Goal: Task Accomplishment & Management: Use online tool/utility

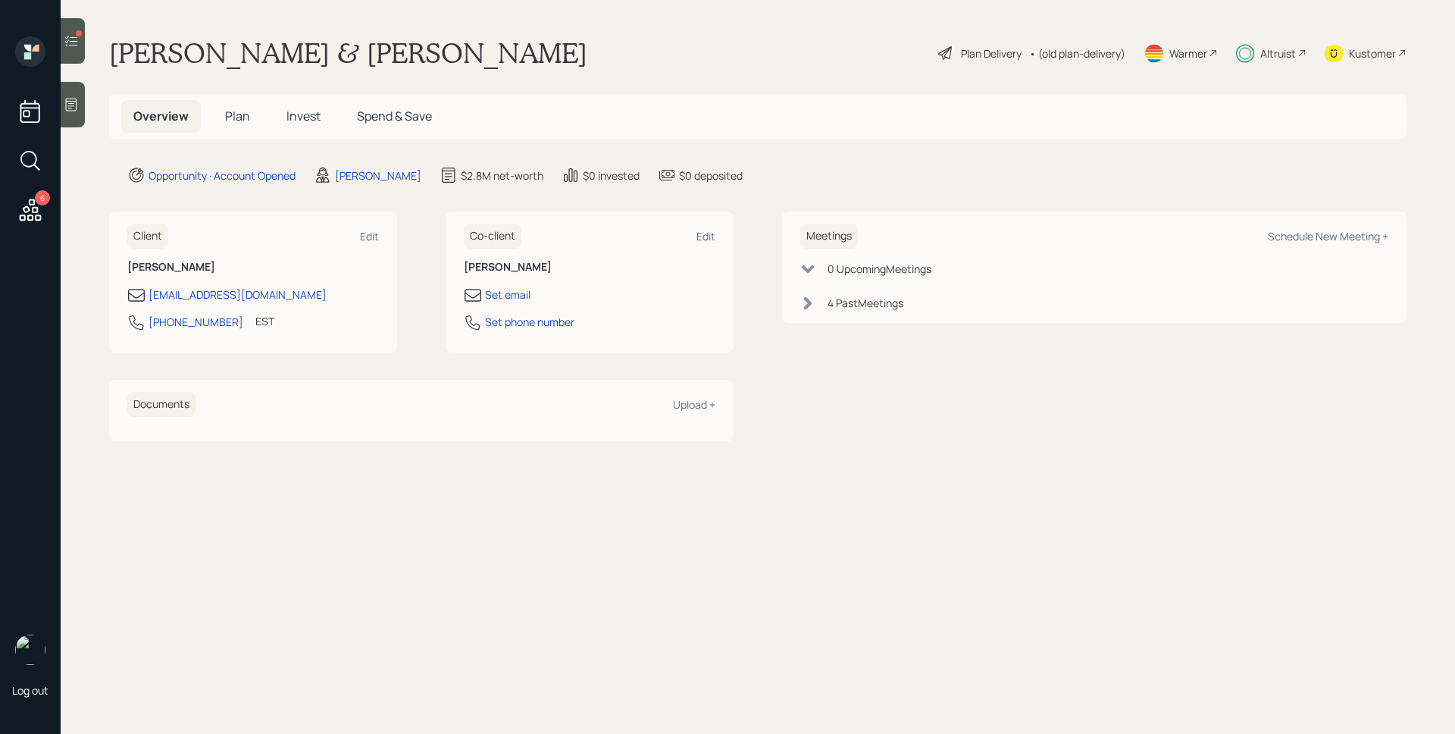
click at [1286, 61] on div "Altruist" at bounding box center [1271, 52] width 70 height 33
click at [85, 50] on div at bounding box center [73, 40] width 24 height 45
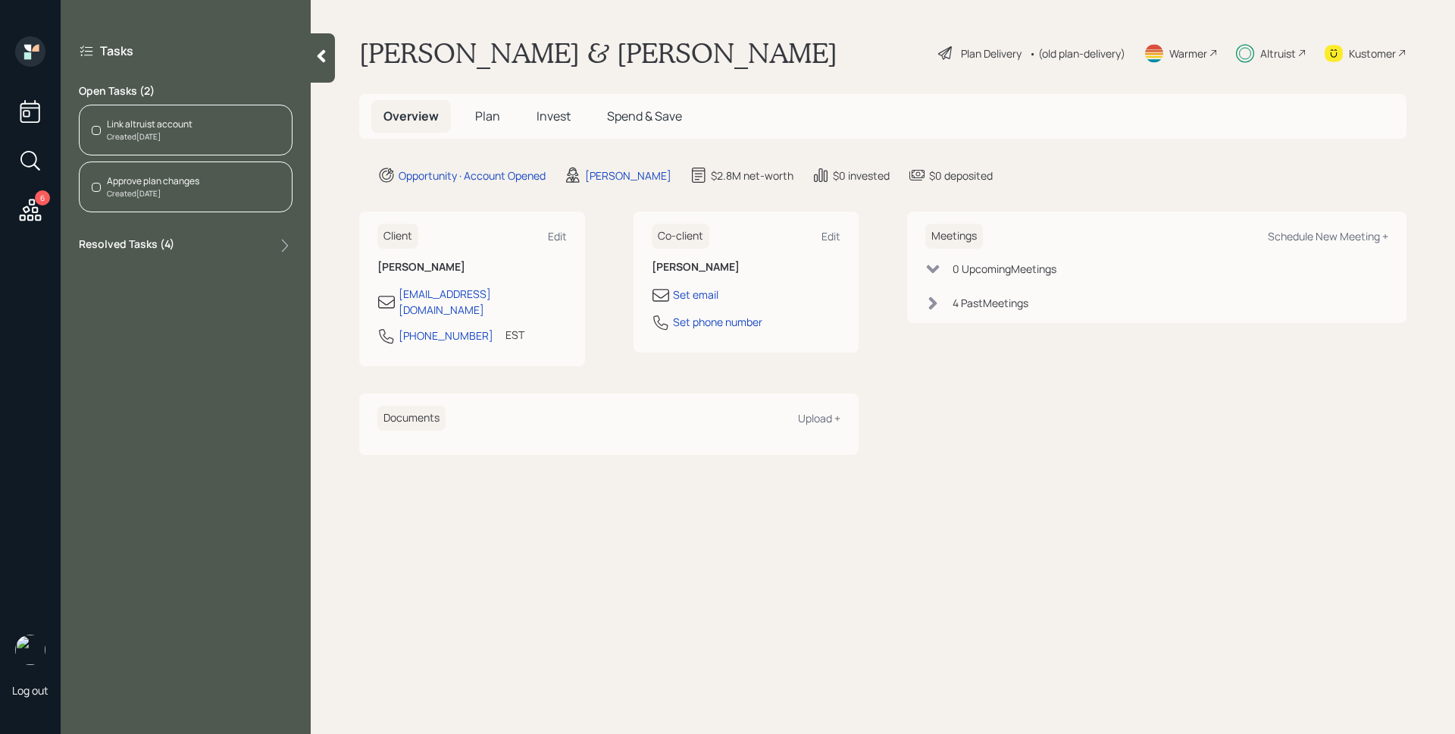
click at [197, 122] on div "Link altruist account Created [DATE]" at bounding box center [186, 130] width 214 height 51
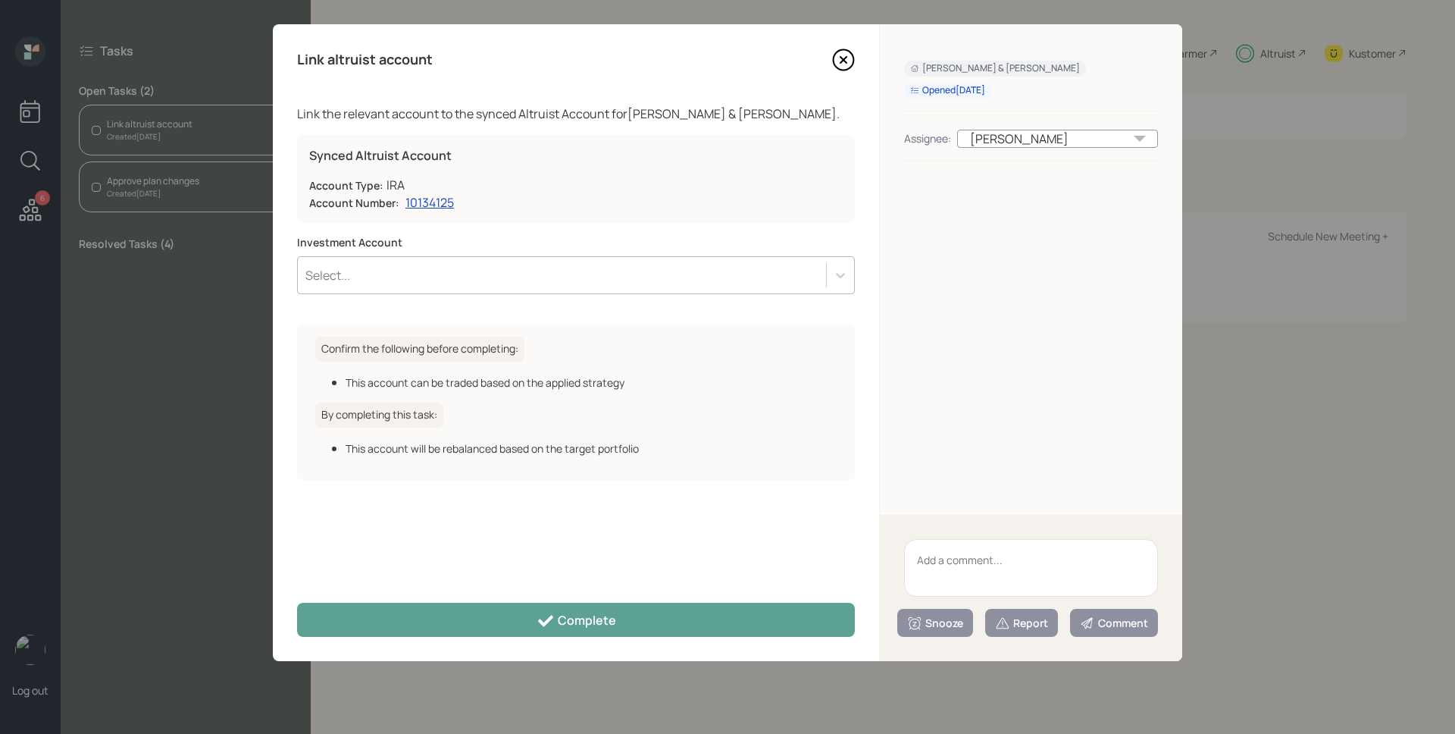
click at [665, 262] on div "Select..." at bounding box center [562, 275] width 528 height 26
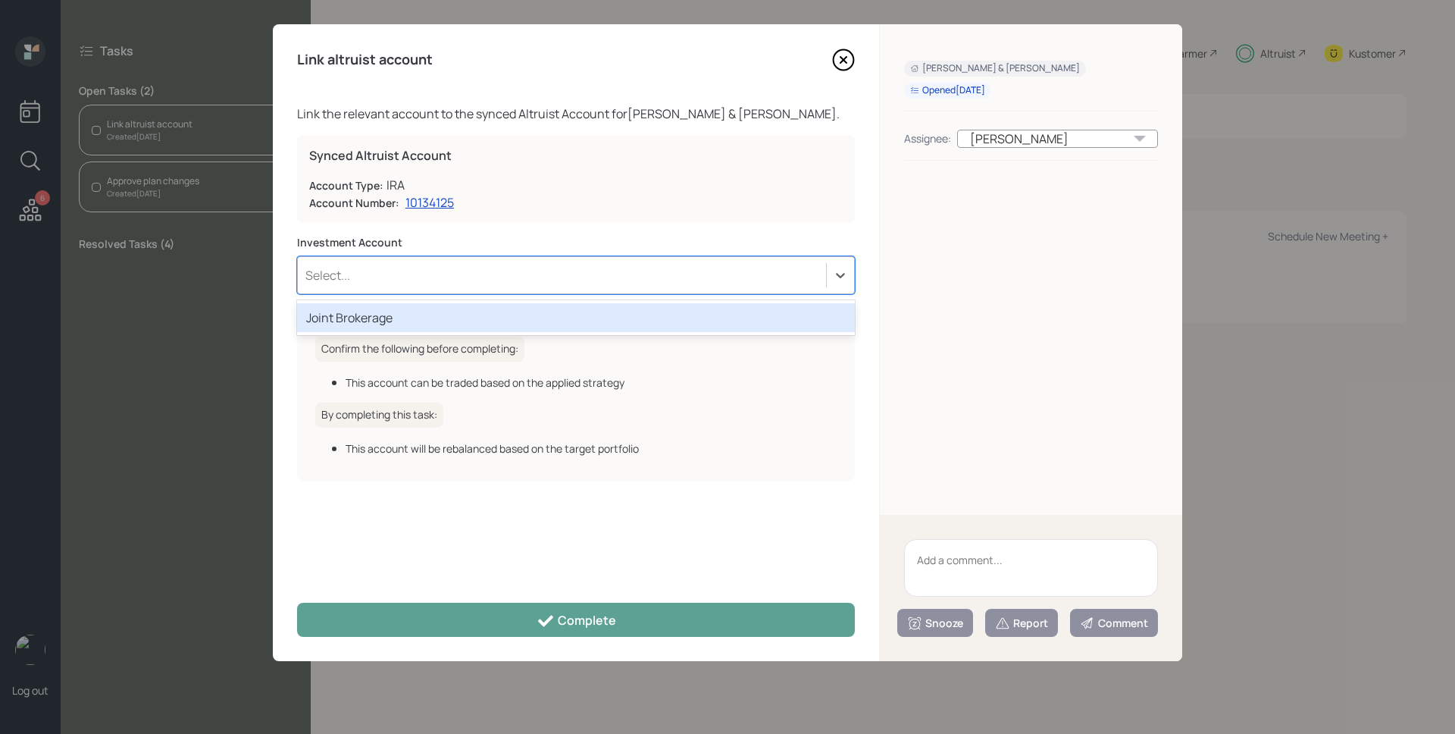
click at [665, 262] on div "Select..." at bounding box center [562, 275] width 528 height 26
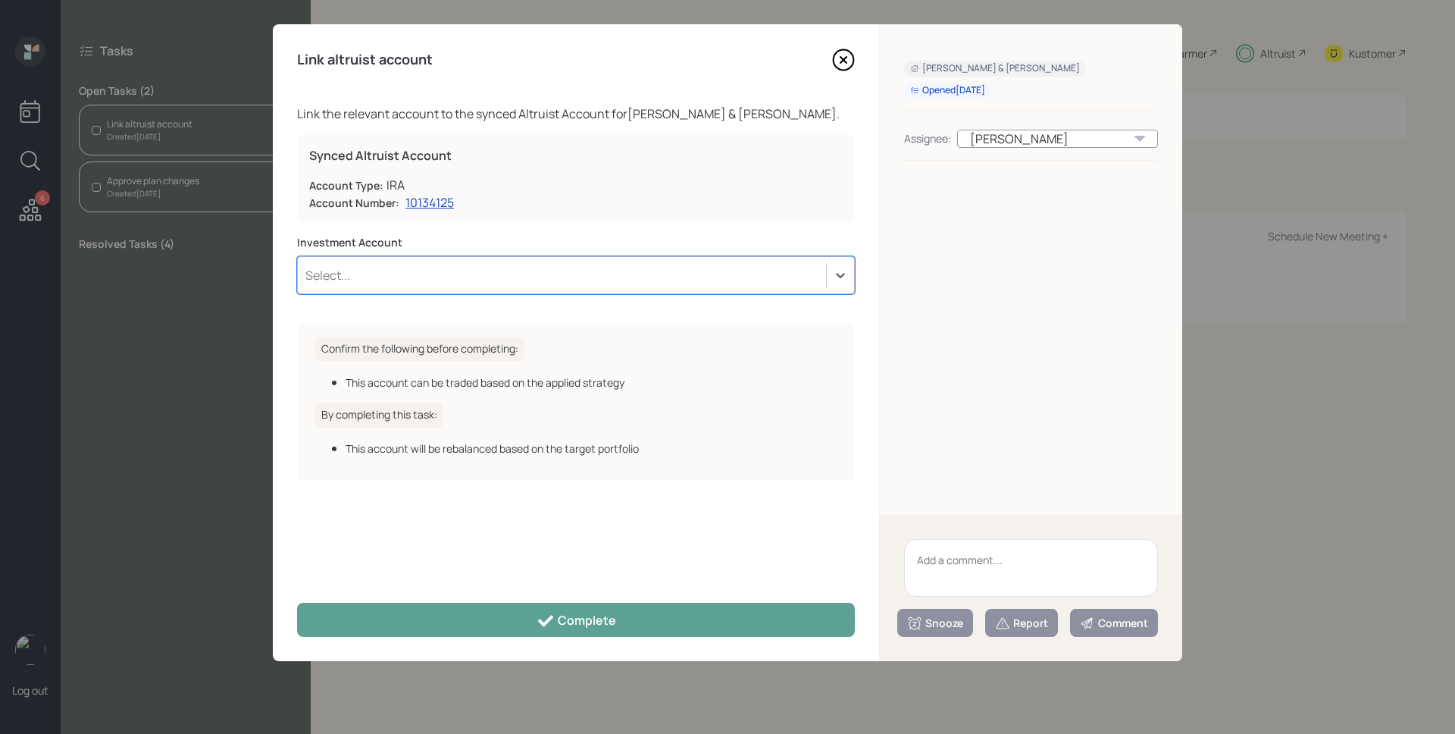
click at [1022, 565] on textarea at bounding box center [1031, 568] width 254 height 58
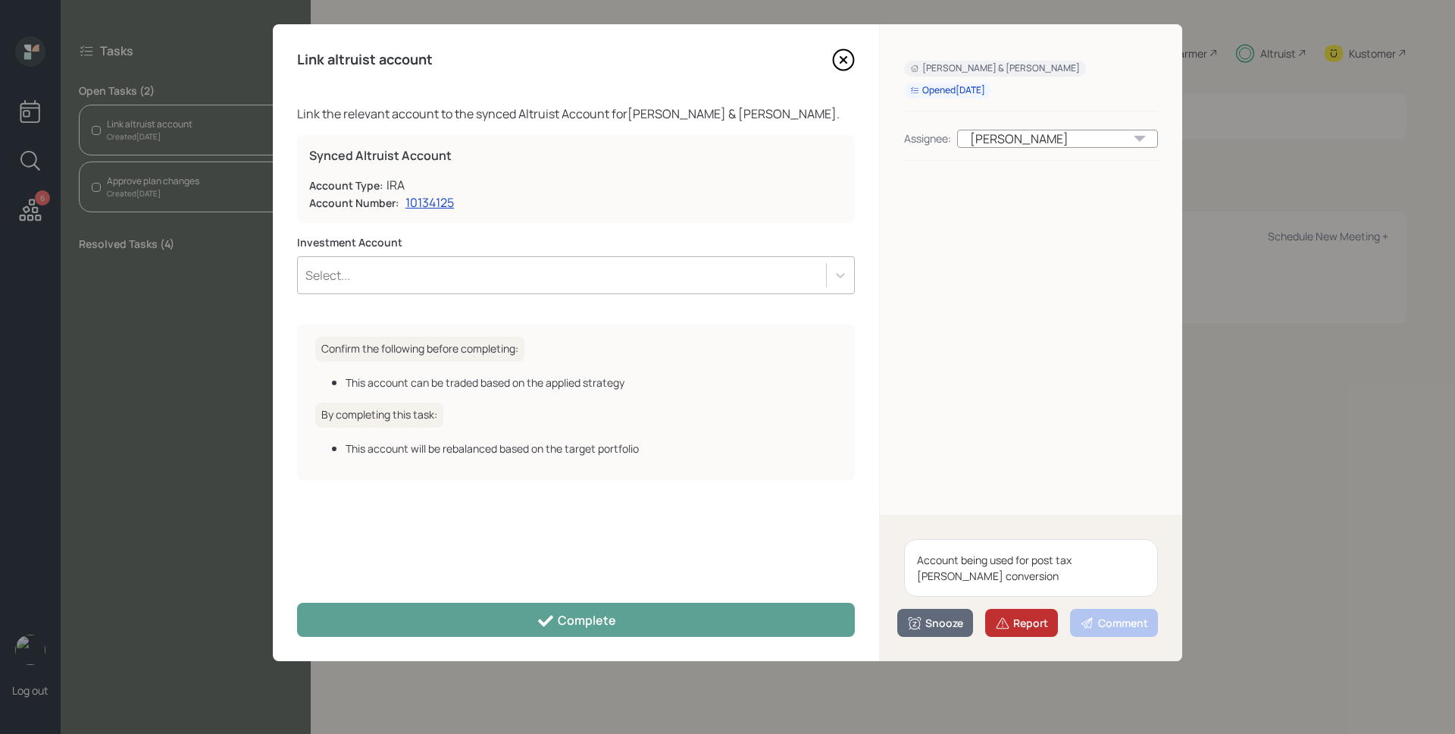
type textarea "Account being used for post tax [PERSON_NAME] conversion"
click at [1026, 618] on div "Report" at bounding box center [1021, 623] width 53 height 15
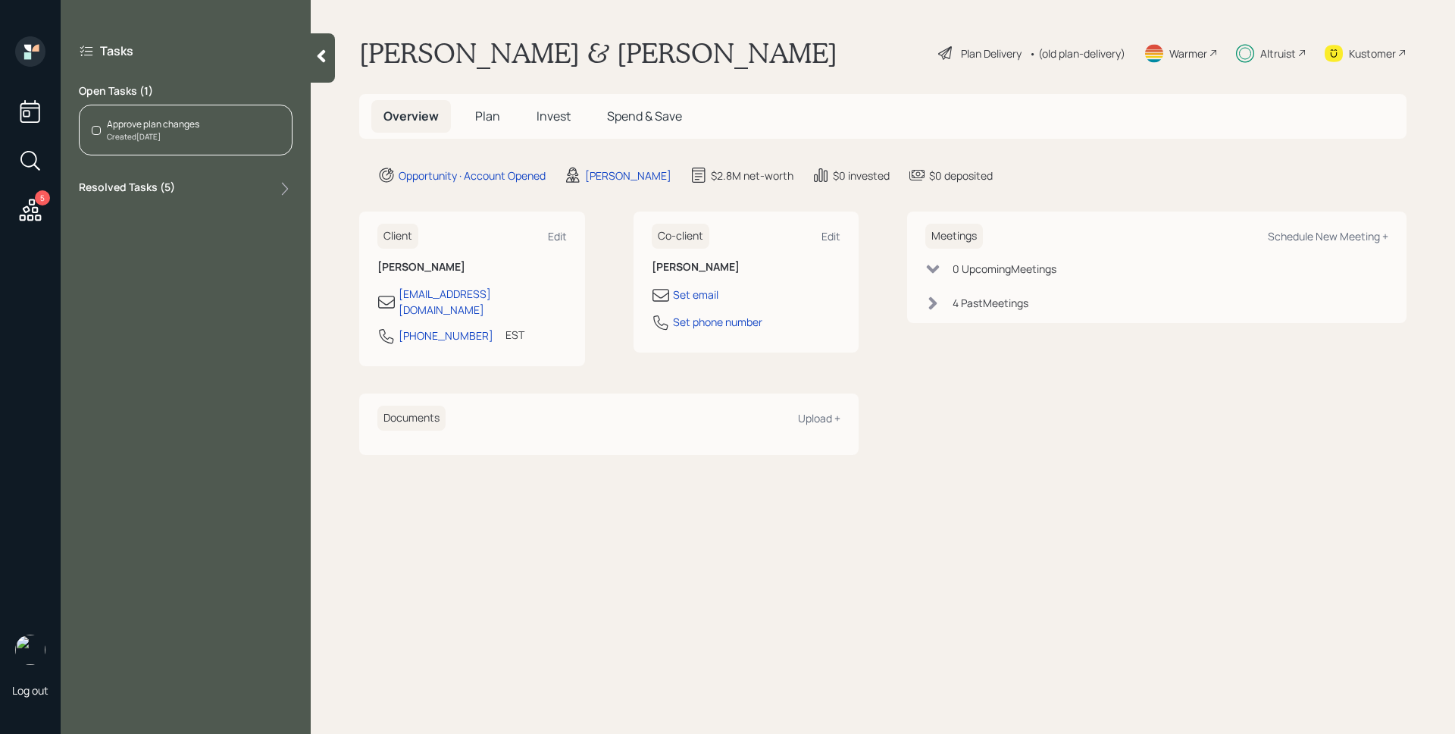
click at [180, 122] on div "Approve plan changes" at bounding box center [153, 124] width 92 height 14
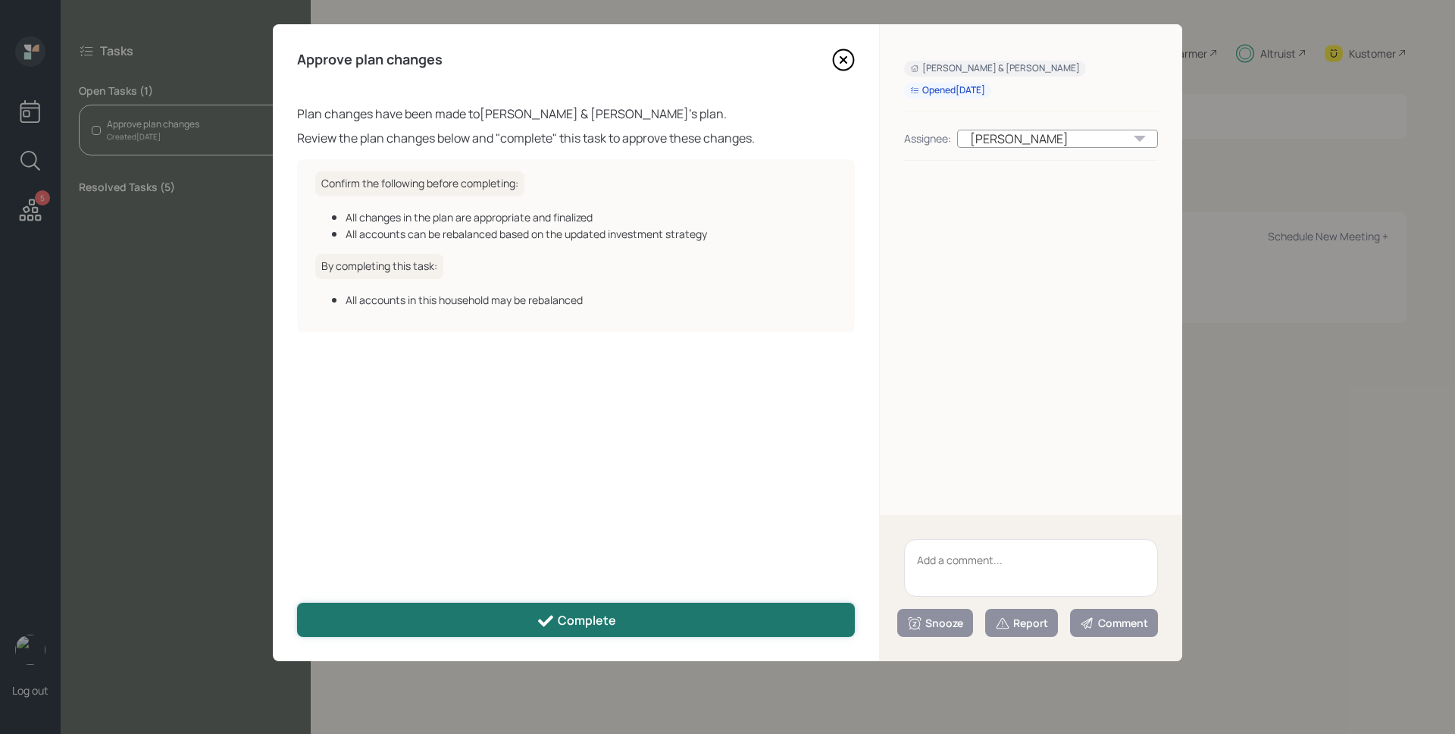
click at [595, 612] on div "Complete" at bounding box center [577, 621] width 80 height 18
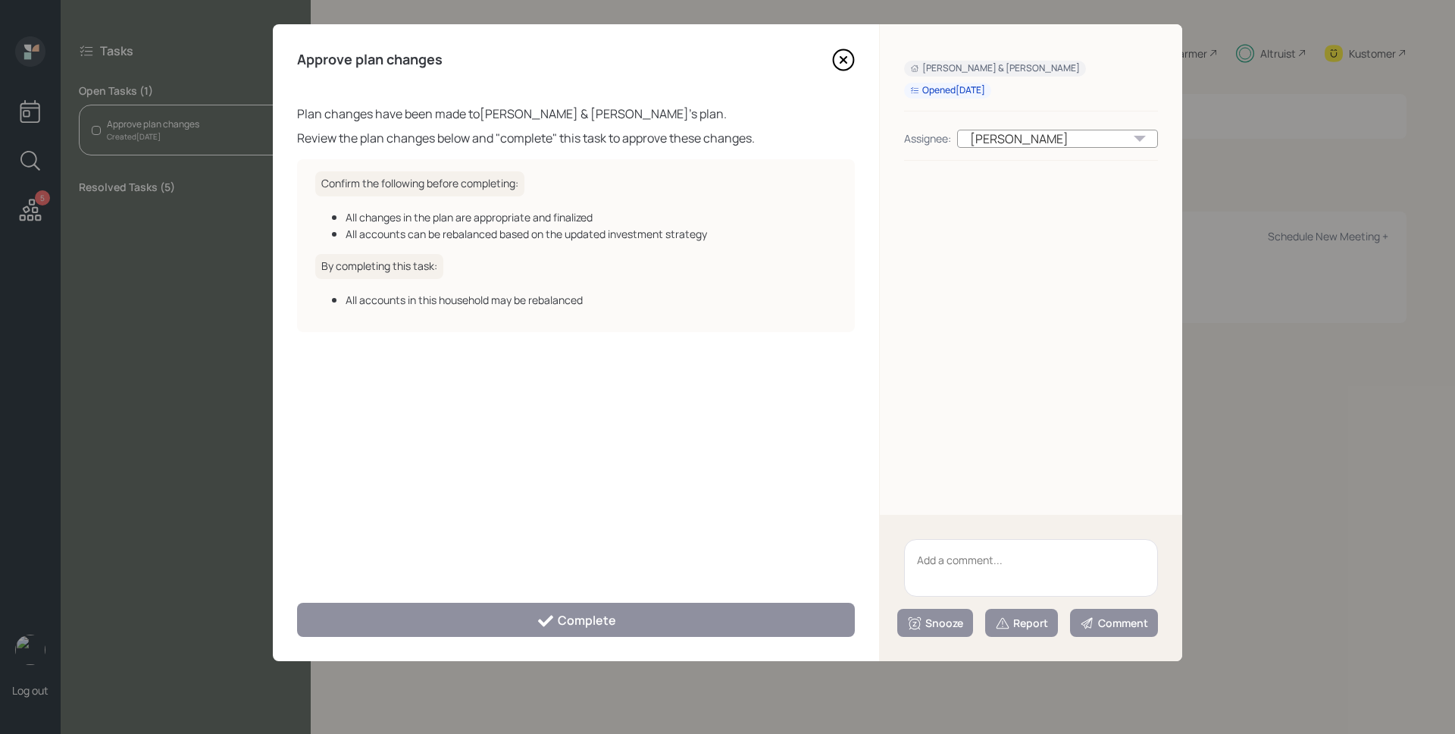
click at [838, 61] on icon at bounding box center [843, 60] width 23 height 23
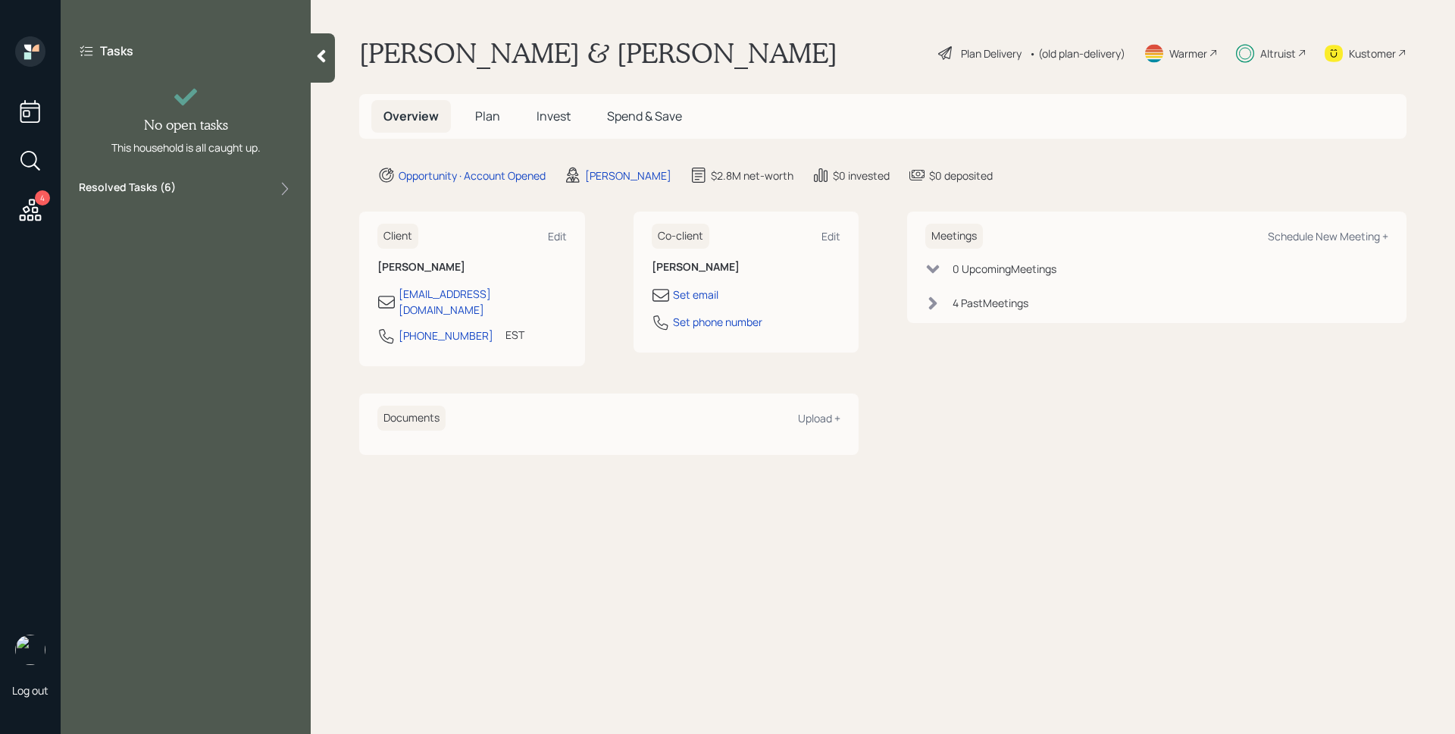
click at [38, 205] on icon at bounding box center [30, 209] width 27 height 27
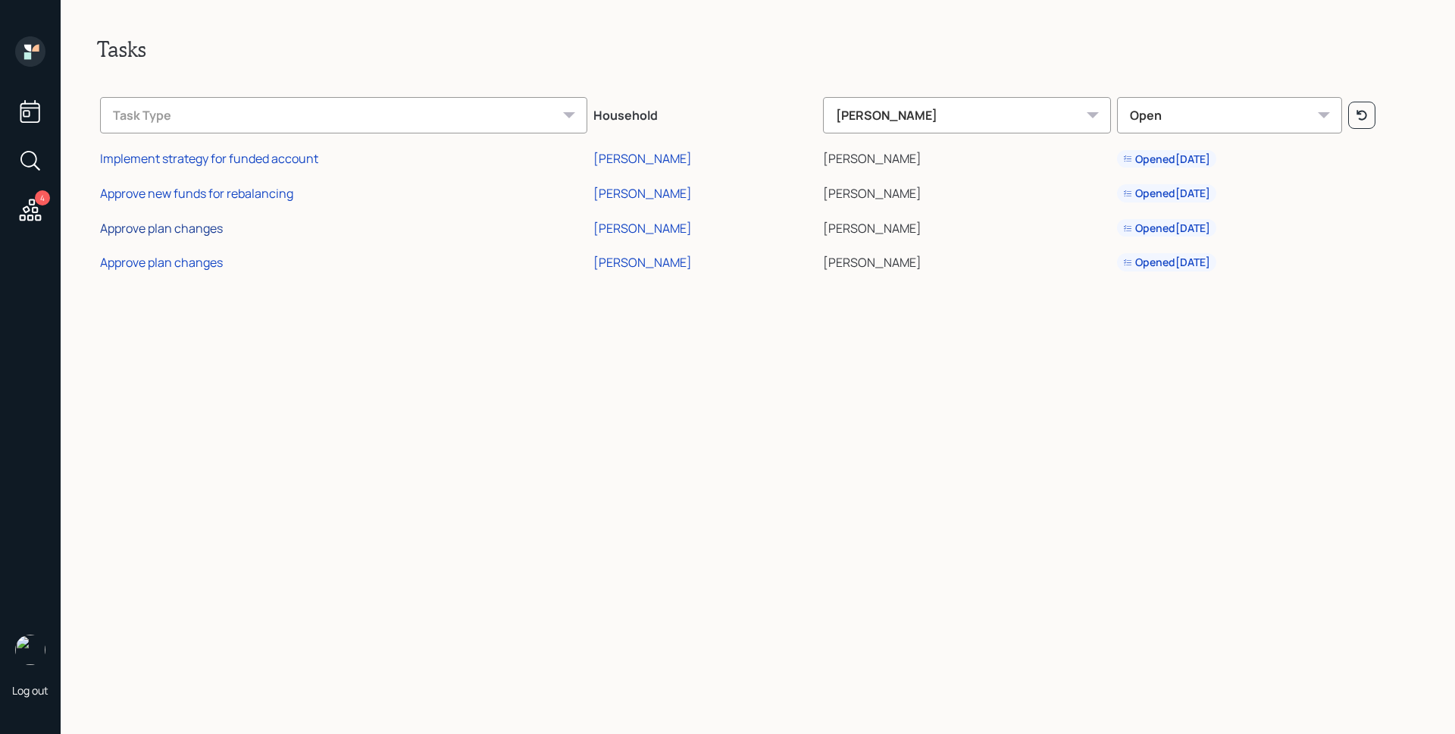
click at [183, 226] on div "Approve plan changes" at bounding box center [161, 228] width 123 height 17
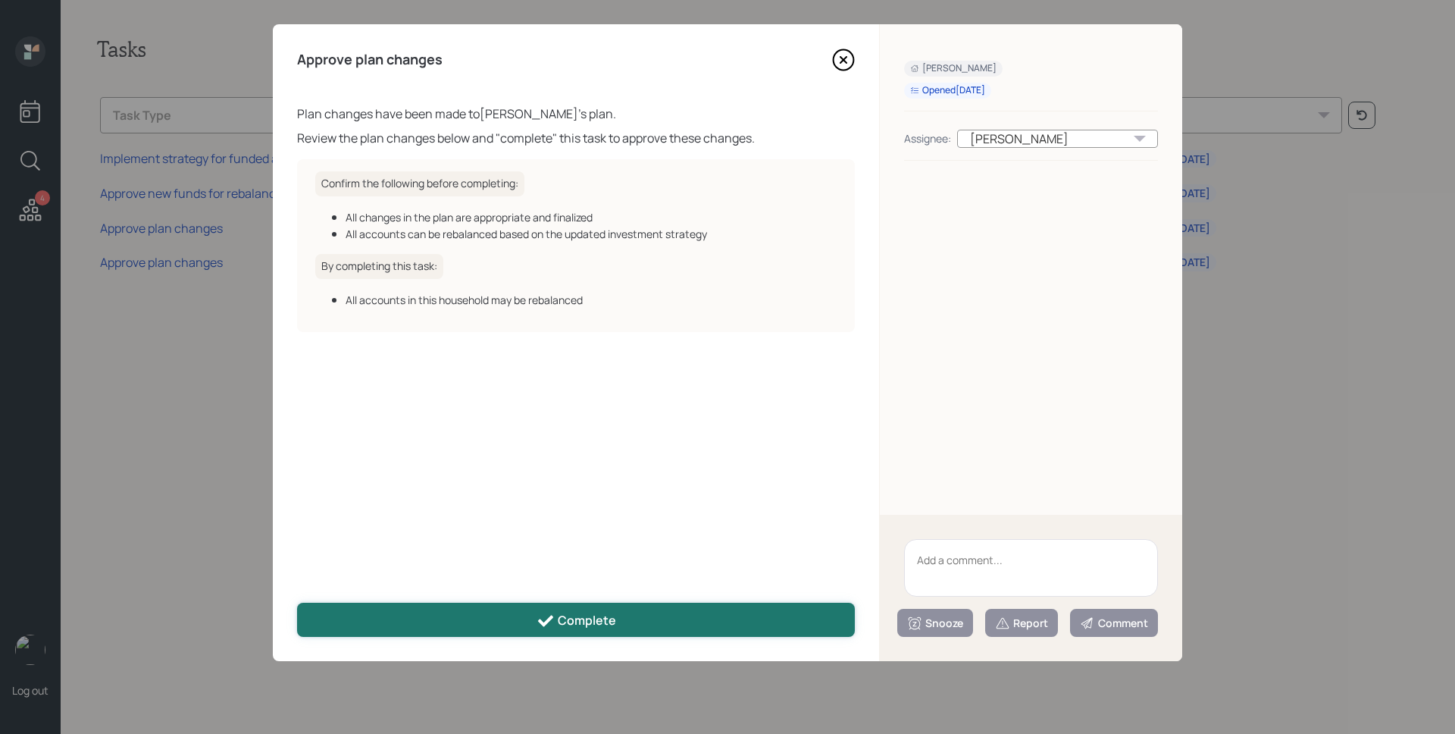
click at [651, 624] on button "Complete" at bounding box center [576, 620] width 558 height 34
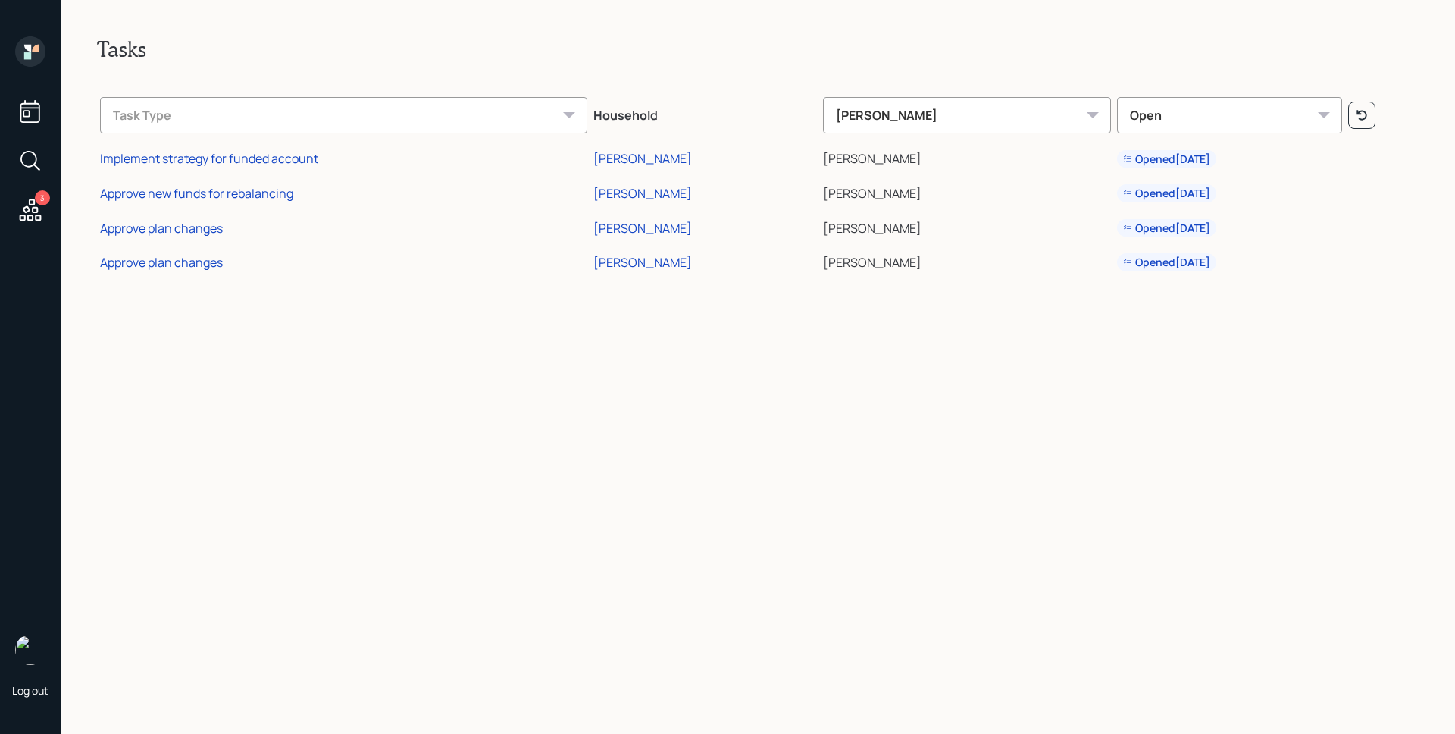
click at [187, 252] on td "Approve plan changes" at bounding box center [343, 260] width 493 height 35
click at [188, 262] on div "Approve plan changes" at bounding box center [161, 262] width 123 height 17
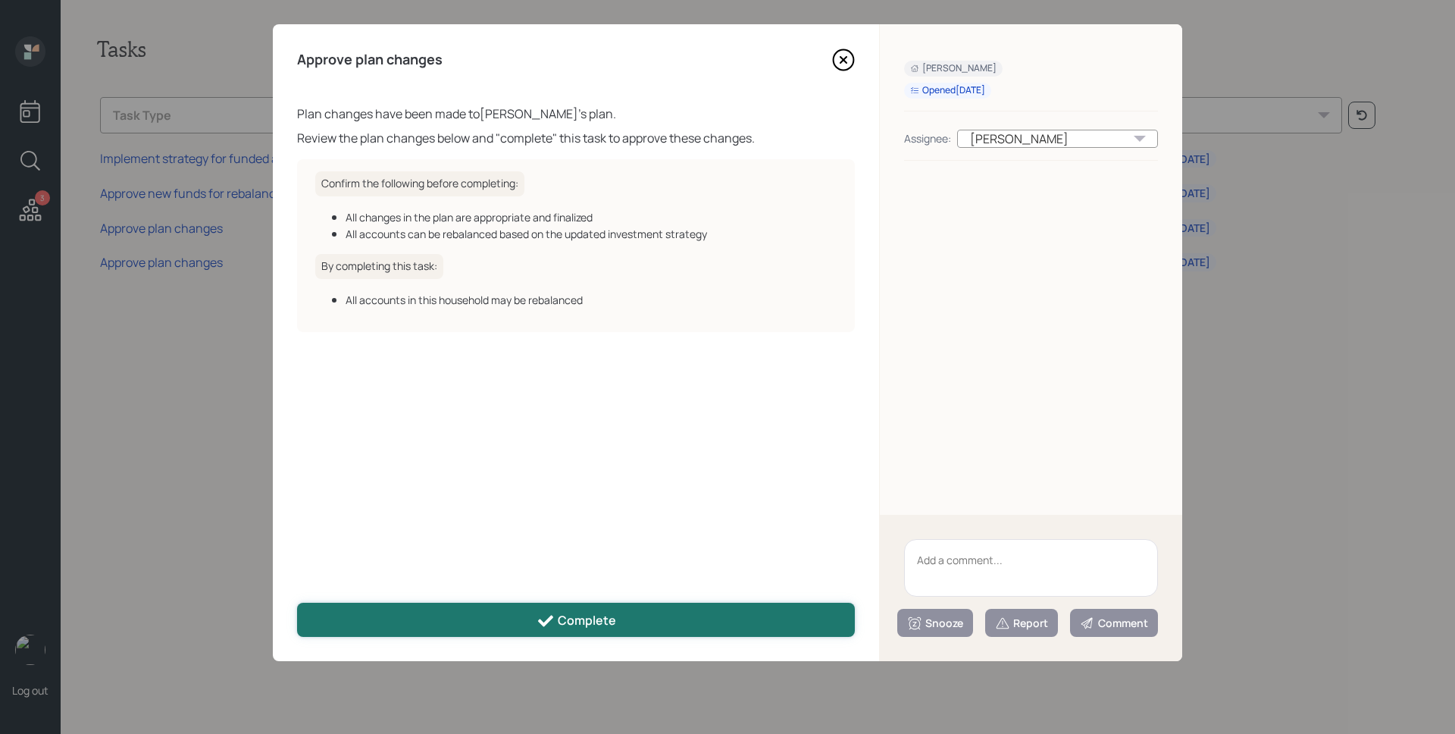
click at [590, 625] on div "Complete" at bounding box center [577, 621] width 80 height 18
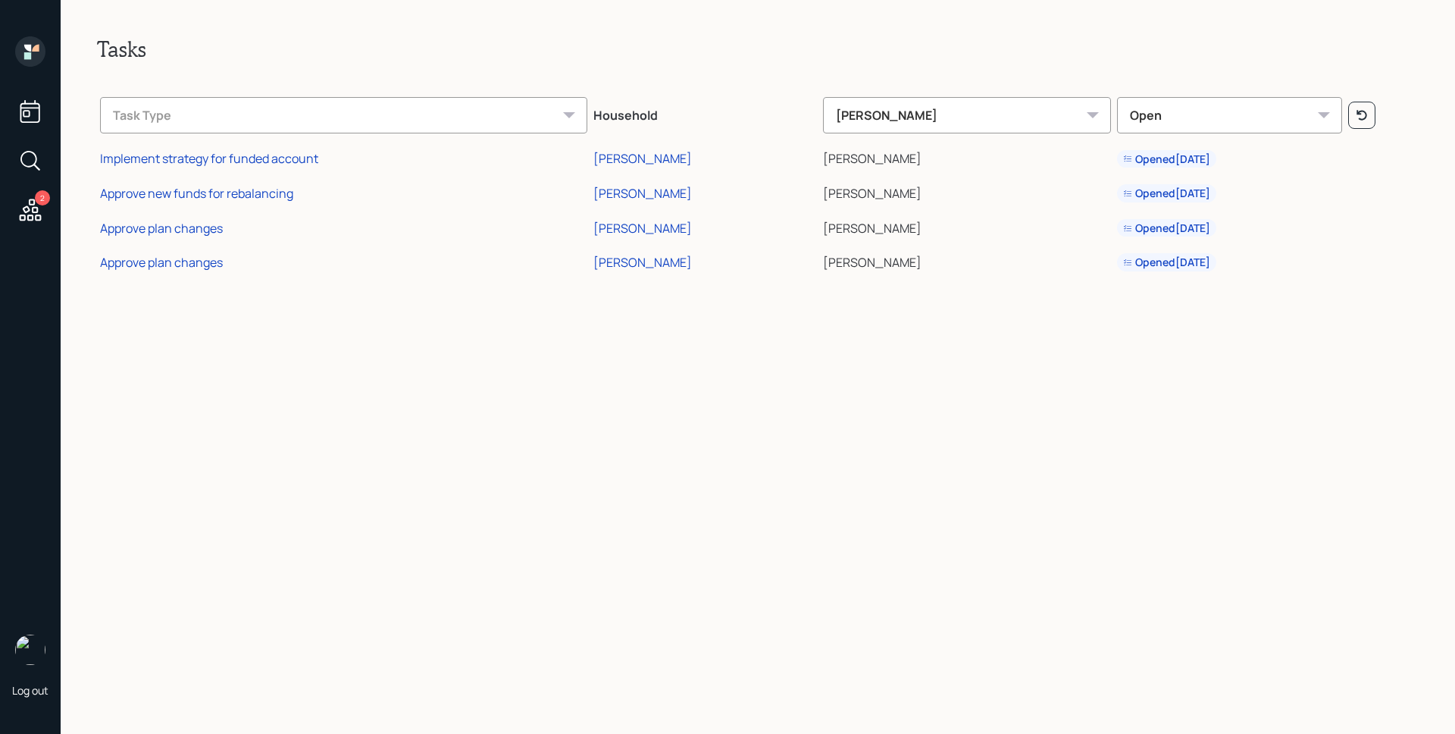
click at [33, 43] on icon at bounding box center [30, 51] width 30 height 30
